Goal: Transaction & Acquisition: Purchase product/service

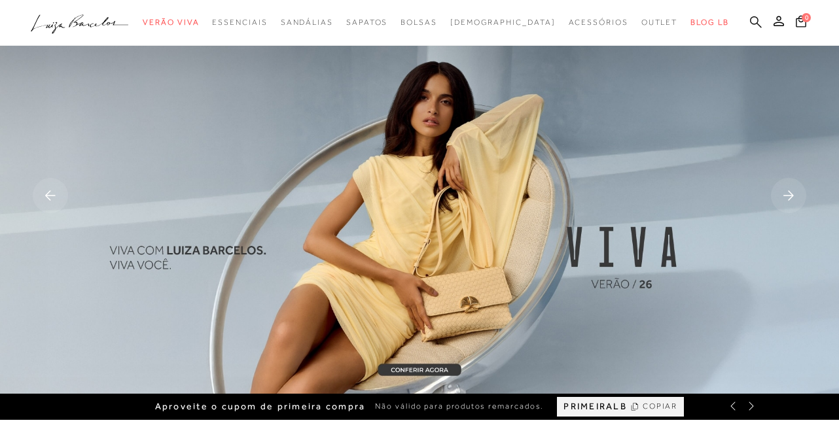
click at [757, 22] on icon at bounding box center [756, 22] width 12 height 12
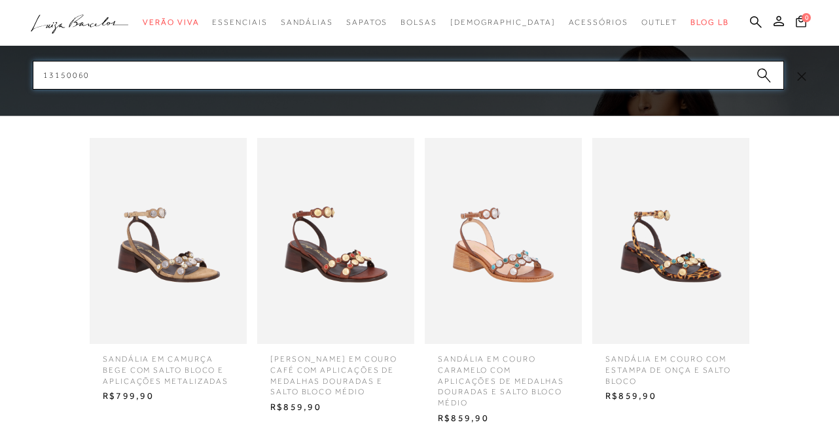
type input "13150060"
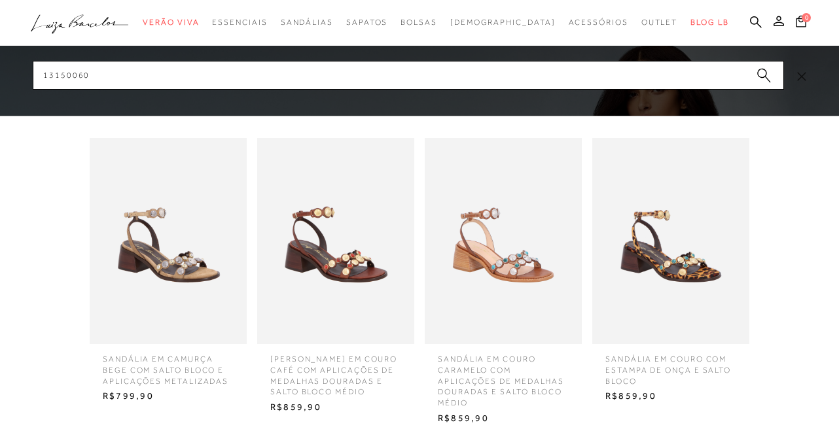
click at [519, 252] on img at bounding box center [503, 241] width 157 height 206
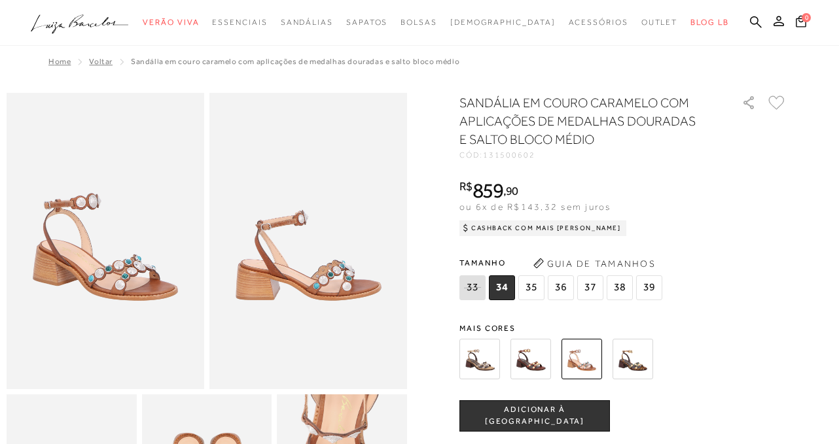
click at [128, 287] on img at bounding box center [106, 241] width 198 height 296
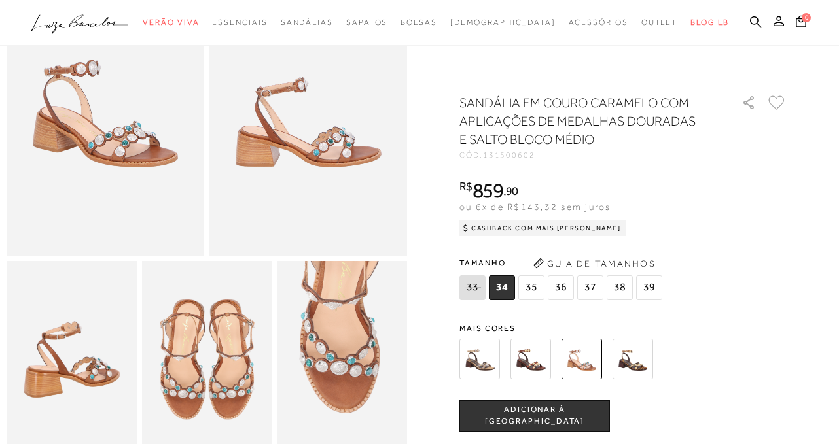
scroll to position [200, 0]
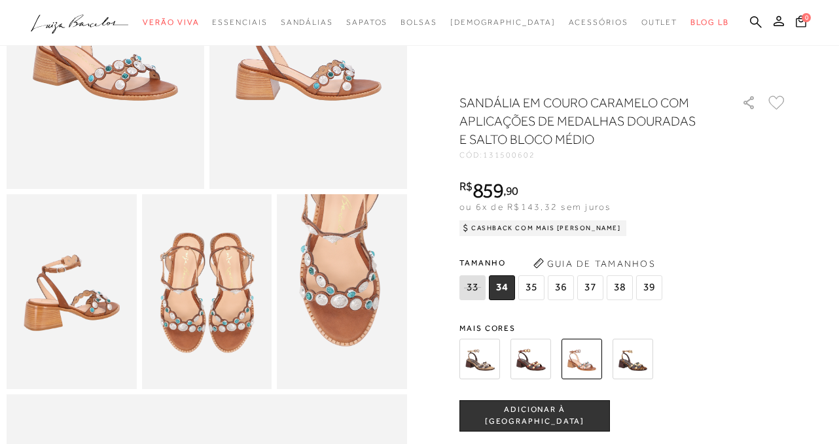
click at [98, 338] on img at bounding box center [72, 291] width 130 height 195
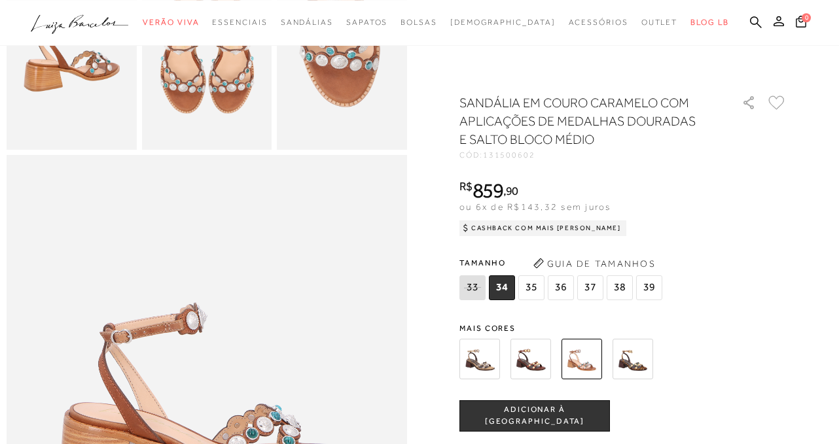
scroll to position [401, 0]
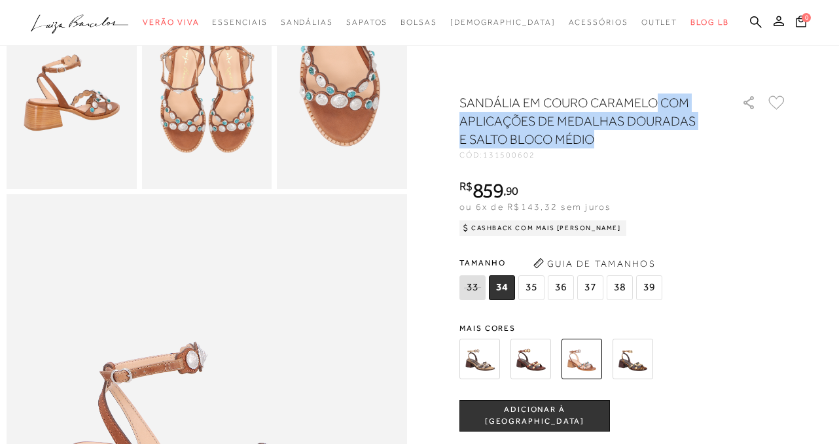
drag, startPoint x: 658, startPoint y: 101, endPoint x: 656, endPoint y: 132, distance: 30.8
click at [656, 132] on h1 "SANDÁLIA EM COURO CARAMELO COM APLICAÇÕES DE MEDALHAS DOURADAS E SALTO BLOCO MÉ…" at bounding box center [581, 121] width 245 height 55
copy h1 "COM APLICAÇÕES DE MEDALHAS DOURADAS E SALTO BLOCO MÉDIO"
